Goal: Information Seeking & Learning: Learn about a topic

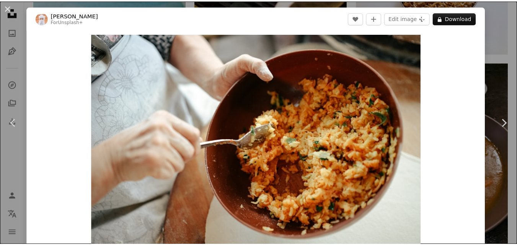
scroll to position [1042, 0]
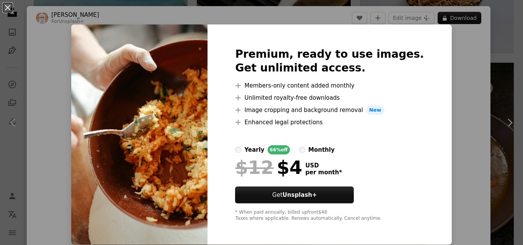
click at [455, 69] on div "An X shape Premium, ready to use images. Get unlimited access. A plus sign Memb…" at bounding box center [261, 122] width 523 height 245
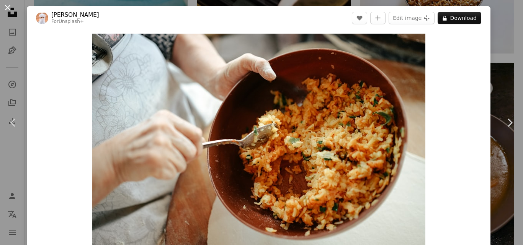
click at [7, 5] on button "An X shape" at bounding box center [7, 7] width 9 height 9
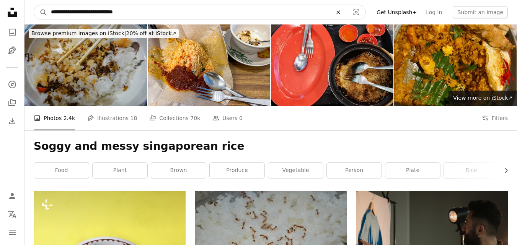
click at [347, 15] on icon "An X shape" at bounding box center [338, 12] width 17 height 6
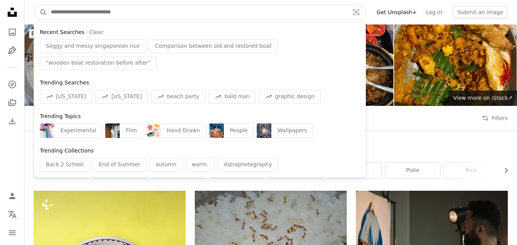
click at [126, 16] on input "Find visuals sitewide" at bounding box center [197, 12] width 300 height 15
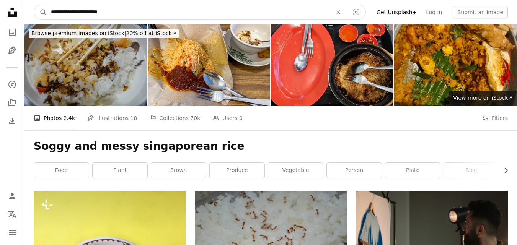
type input "**********"
click at [34, 5] on button "A magnifying glass" at bounding box center [40, 12] width 13 height 15
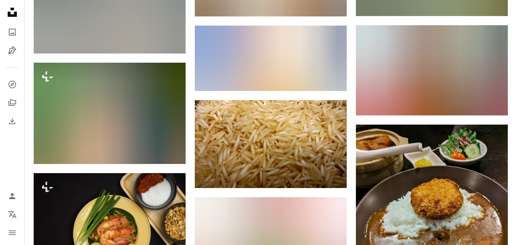
scroll to position [613, 0]
